Goal: Find specific page/section: Find specific page/section

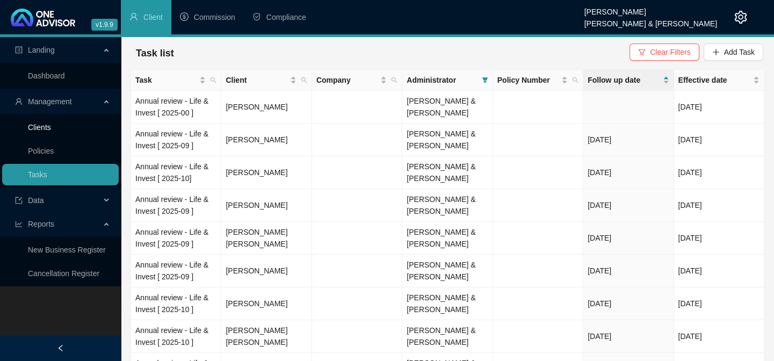
click at [51, 132] on link "Clients" at bounding box center [39, 127] width 23 height 9
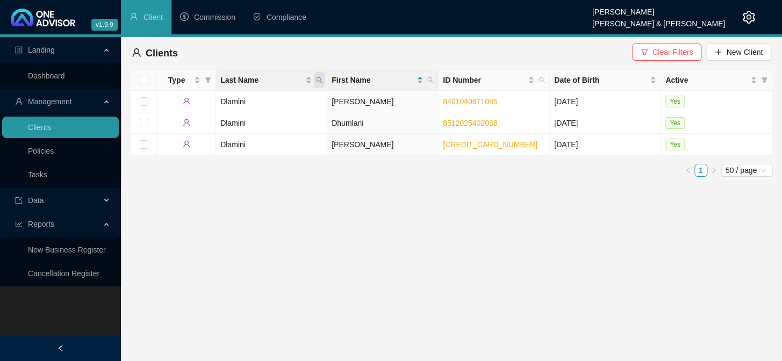
click at [320, 80] on icon "search" at bounding box center [320, 80] width 6 height 6
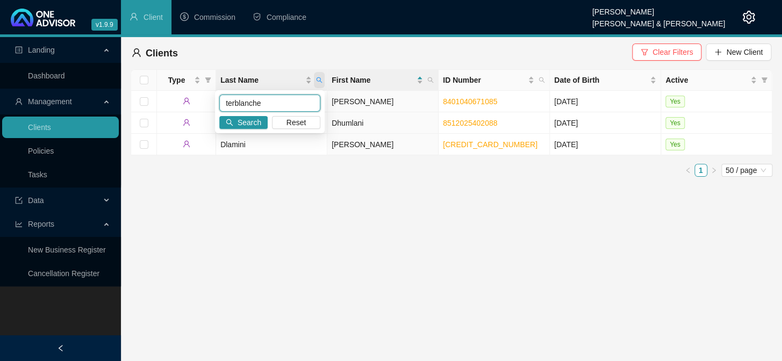
type input "terblanche"
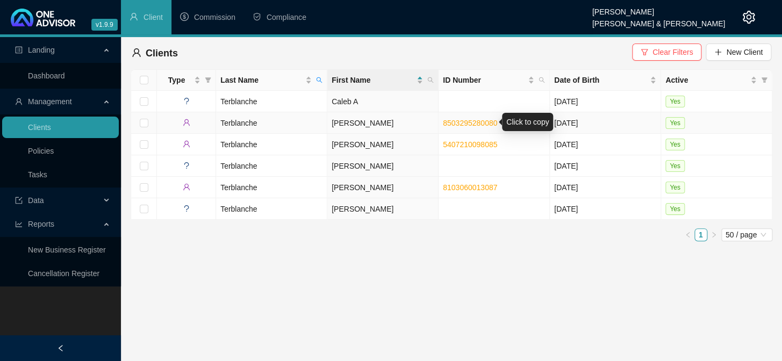
click at [465, 123] on link "8503295280080" at bounding box center [470, 123] width 54 height 9
click at [458, 188] on link "8103060013087" at bounding box center [470, 187] width 54 height 9
click at [399, 287] on main "Landing Dashboard Management Clients Policies Tasks Data Reports New Business R…" at bounding box center [391, 199] width 782 height 324
click at [241, 122] on td "Terblanche" at bounding box center [271, 122] width 111 height 21
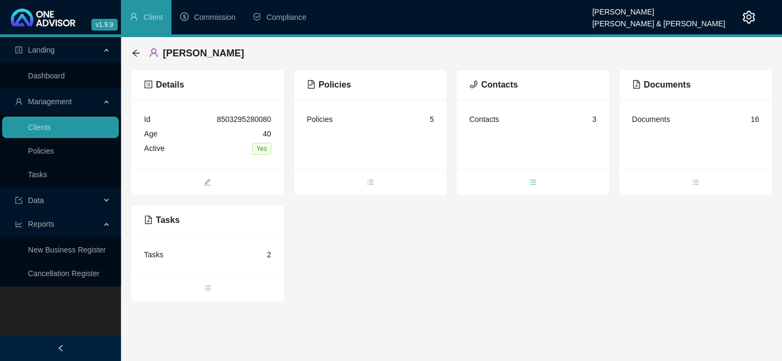
click at [529, 182] on icon "bars" at bounding box center [533, 182] width 8 height 8
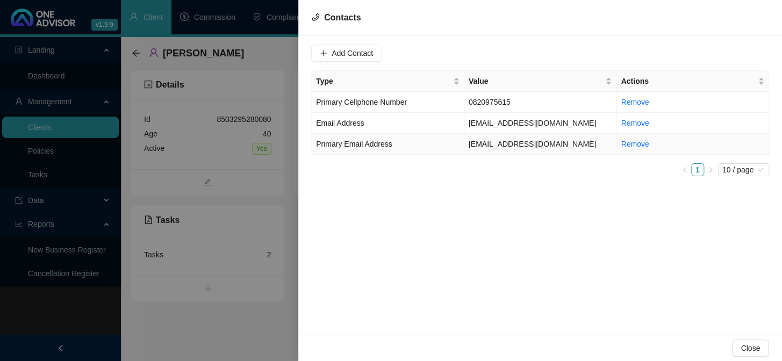
click at [379, 148] on span "Primary Email Address" at bounding box center [354, 144] width 76 height 9
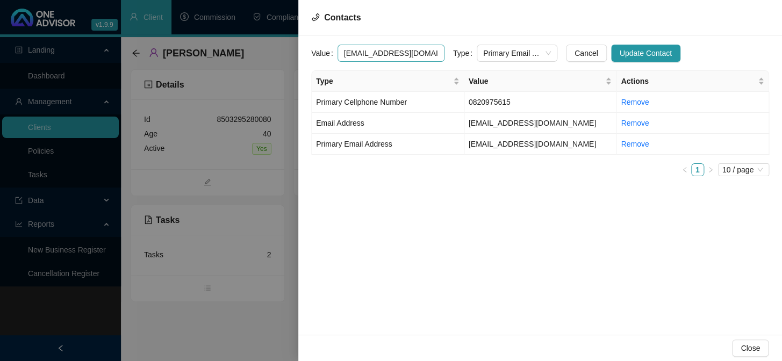
drag, startPoint x: 428, startPoint y: 55, endPoint x: 337, endPoint y: 58, distance: 90.9
click at [337, 58] on input "[EMAIL_ADDRESS][DOMAIN_NAME]" at bounding box center [390, 53] width 107 height 17
drag, startPoint x: 552, startPoint y: 231, endPoint x: 539, endPoint y: 217, distance: 19.4
click at [552, 231] on div "Value [EMAIL_ADDRESS][DOMAIN_NAME] Type Primary Email Address Cancel Update Con…" at bounding box center [540, 185] width 484 height 299
click at [493, 95] on td "0820975615" at bounding box center [540, 102] width 153 height 21
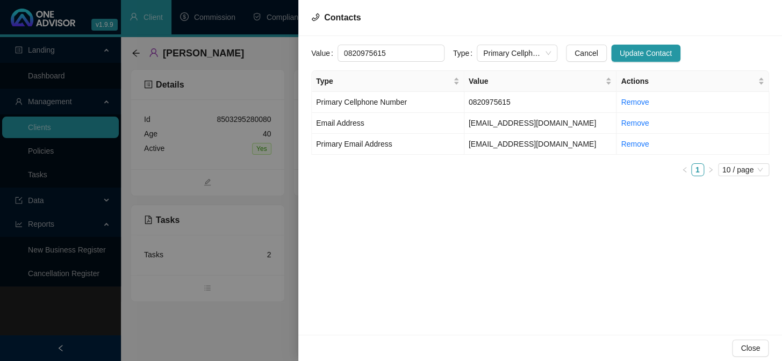
drag, startPoint x: 384, startPoint y: 51, endPoint x: 326, endPoint y: 50, distance: 58.0
click at [326, 50] on div "Value 0820975615" at bounding box center [377, 53] width 133 height 17
